Goal: Information Seeking & Learning: Learn about a topic

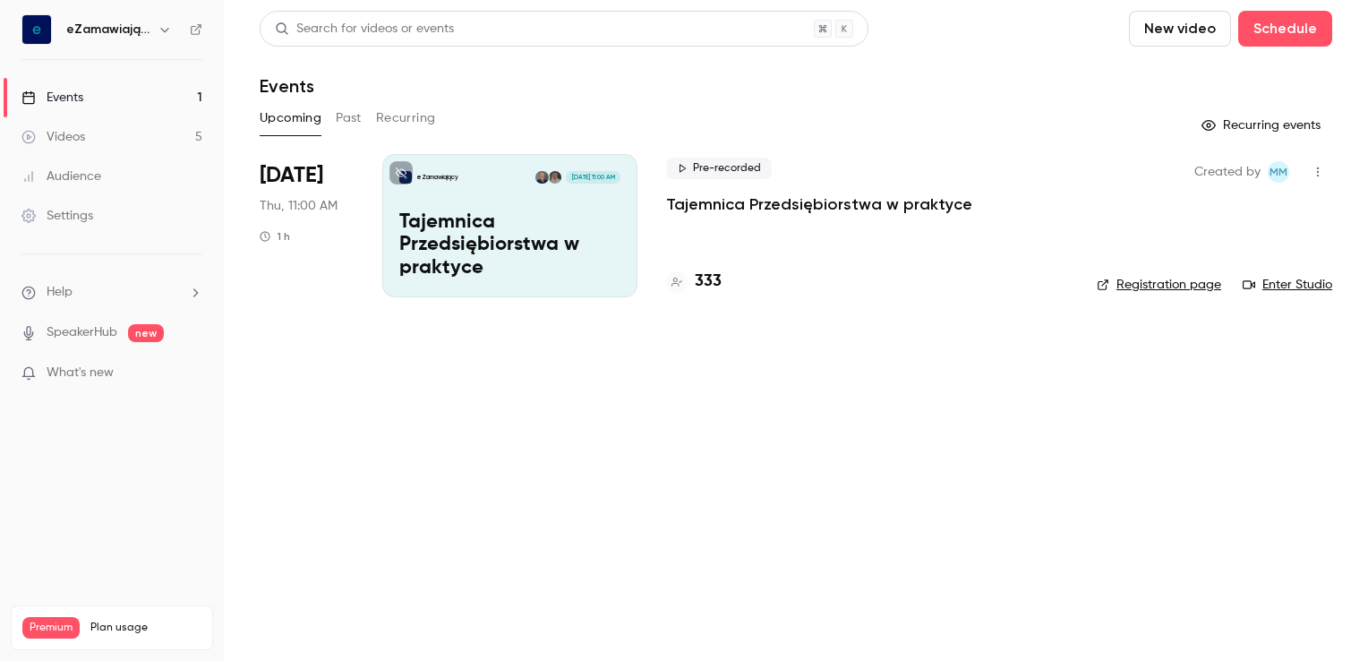
click at [111, 95] on link "Events 1" at bounding box center [112, 97] width 224 height 39
click at [1128, 98] on div "Search for videos or events New video Schedule Events Upcoming Past Recurring R…" at bounding box center [796, 165] width 1072 height 308
click at [719, 202] on p "Tajemnica Przedsiębiorstwa w praktyce" at bounding box center [819, 203] width 306 height 21
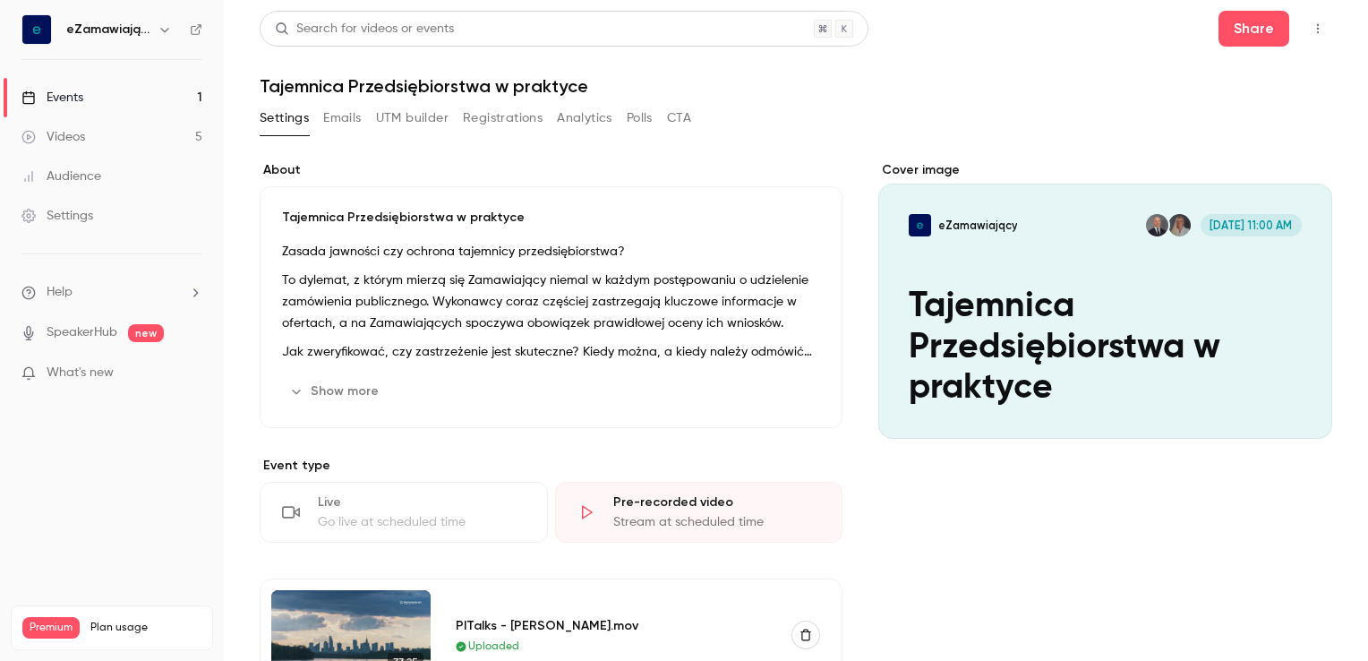
click at [482, 123] on button "Registrations" at bounding box center [503, 118] width 80 height 29
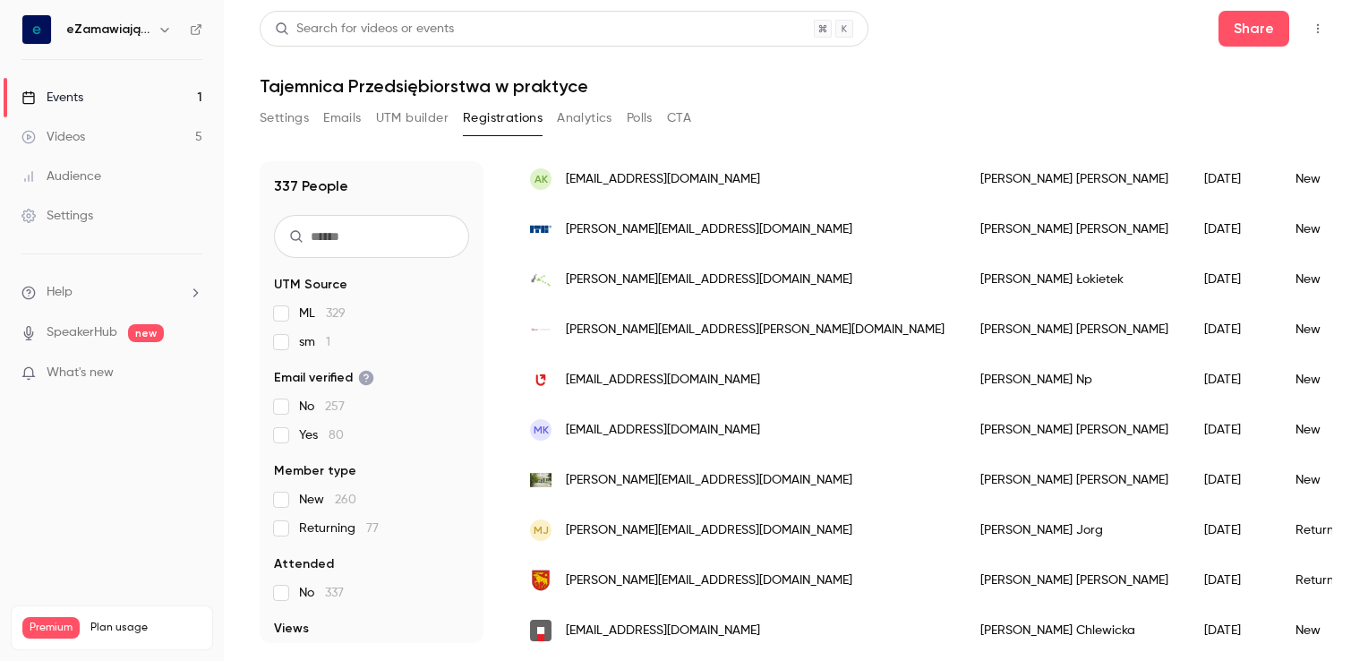
scroll to position [179, 0]
click at [57, 89] on div "Events" at bounding box center [52, 98] width 62 height 18
